Goal: Check status: Check status

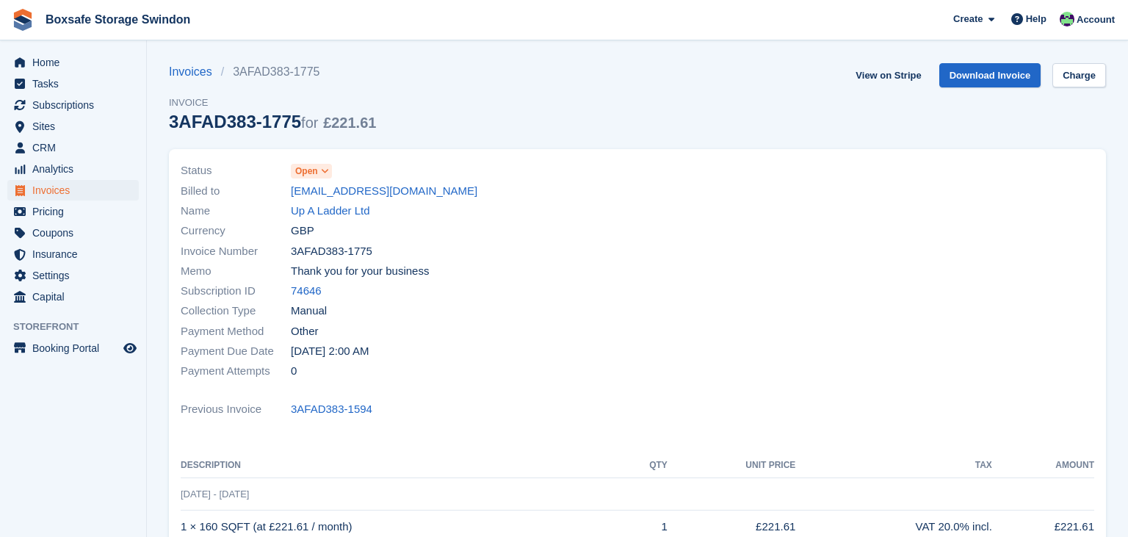
click at [53, 51] on div "Home Tasks Subscriptions Subscriptions Subscriptions Contracts Price increases …" at bounding box center [73, 176] width 146 height 261
click at [48, 71] on span "Home" at bounding box center [76, 62] width 88 height 21
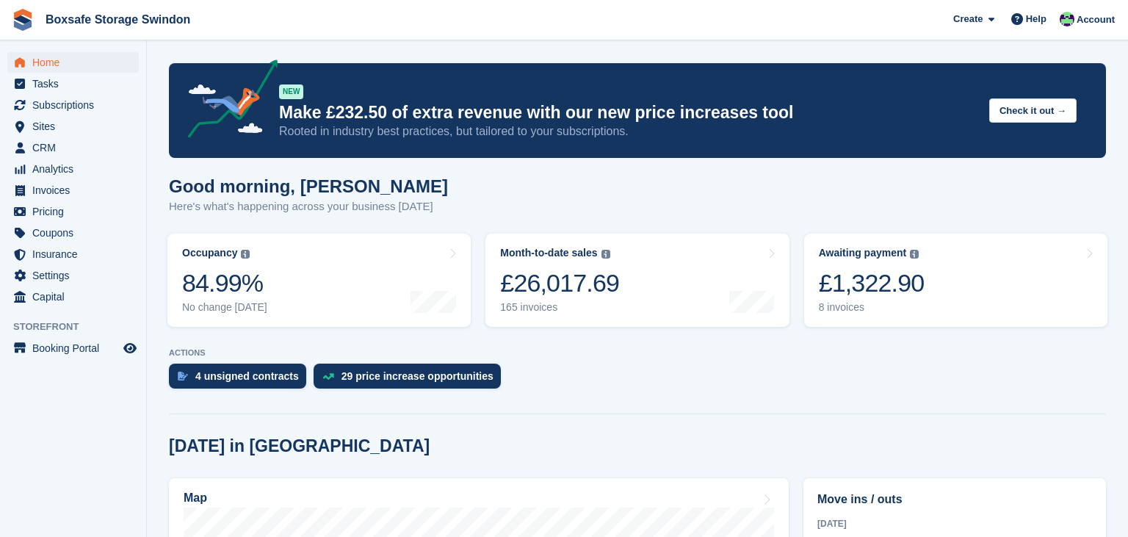
click at [944, 275] on link "Awaiting payment The total outstanding balance on all open invoices. £1,322.90 …" at bounding box center [955, 280] width 303 height 93
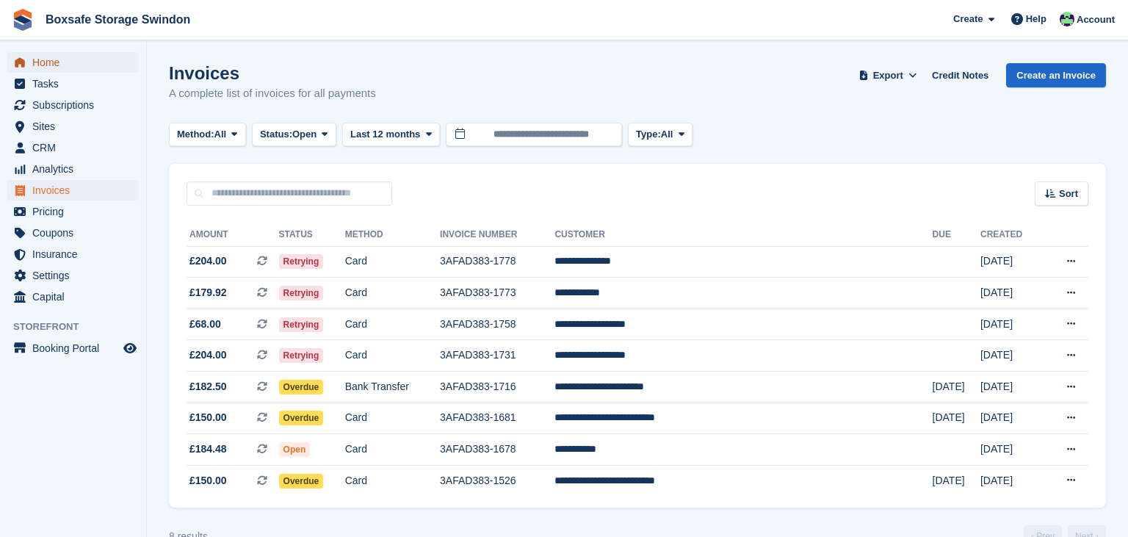
click at [46, 59] on span "Home" at bounding box center [76, 62] width 88 height 21
